Goal: Navigation & Orientation: Find specific page/section

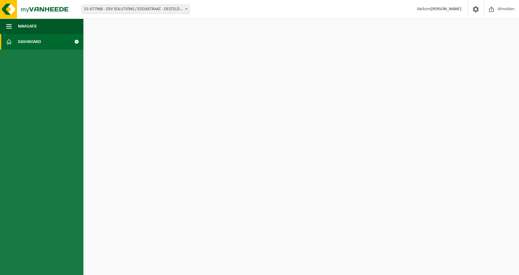
click at [28, 38] on span "Dashboard" at bounding box center [29, 41] width 23 height 15
click at [76, 42] on span at bounding box center [77, 41] width 14 height 15
click at [41, 27] on button "Navigatie" at bounding box center [41, 26] width 83 height 15
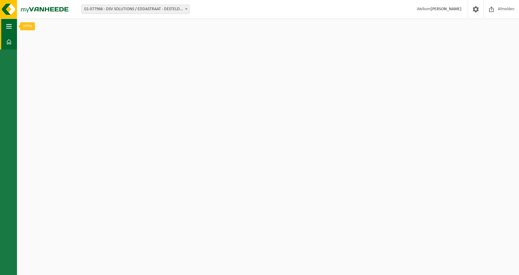
click at [8, 25] on span "button" at bounding box center [9, 26] width 6 height 15
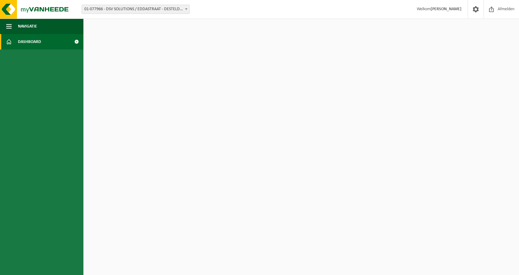
click at [8, 40] on span at bounding box center [9, 41] width 6 height 15
click at [147, 8] on span "01-077966 - DSV SOLUTIONS / EDDASTRAAT - DESTELDONK" at bounding box center [136, 9] width 108 height 9
click at [7, 24] on span "button" at bounding box center [9, 26] width 6 height 15
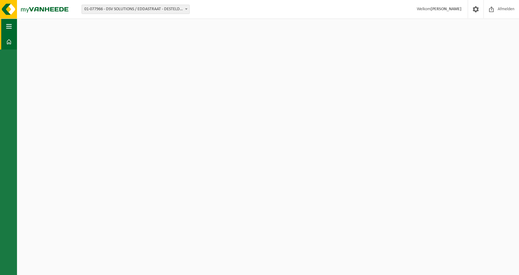
click at [7, 24] on span "button" at bounding box center [9, 26] width 6 height 15
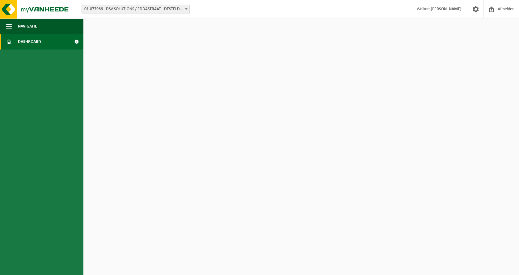
click at [33, 41] on span "Dashboard" at bounding box center [29, 41] width 23 height 15
